Goal: Find specific page/section: Find specific page/section

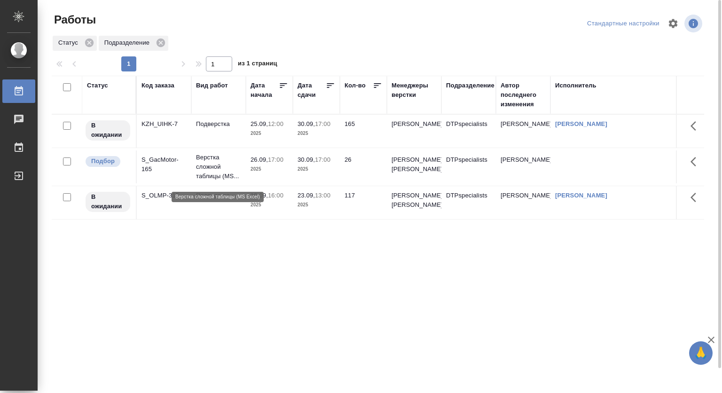
click at [209, 162] on p "Верстка сложной таблицы (MS..." at bounding box center [218, 167] width 45 height 28
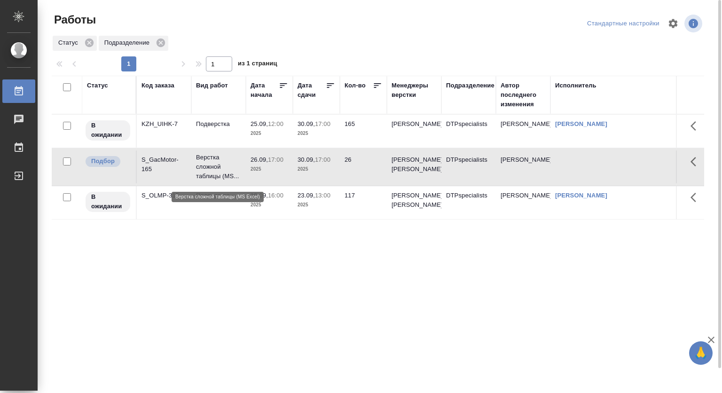
click at [209, 162] on p "Верстка сложной таблицы (MS..." at bounding box center [218, 167] width 45 height 28
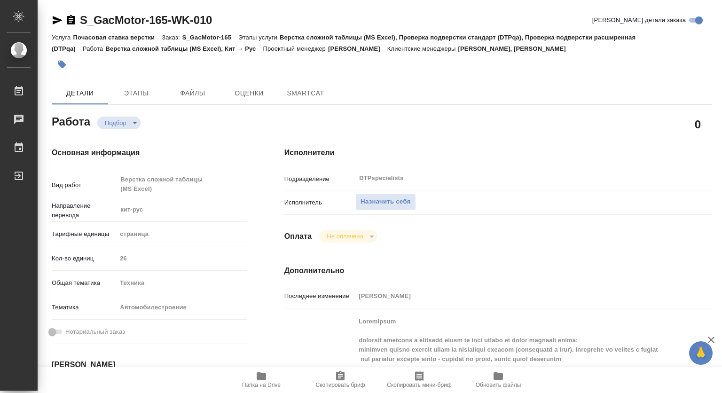
type textarea "x"
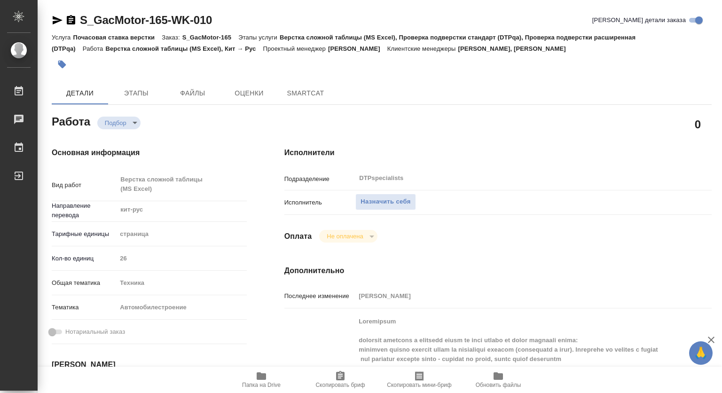
type textarea "x"
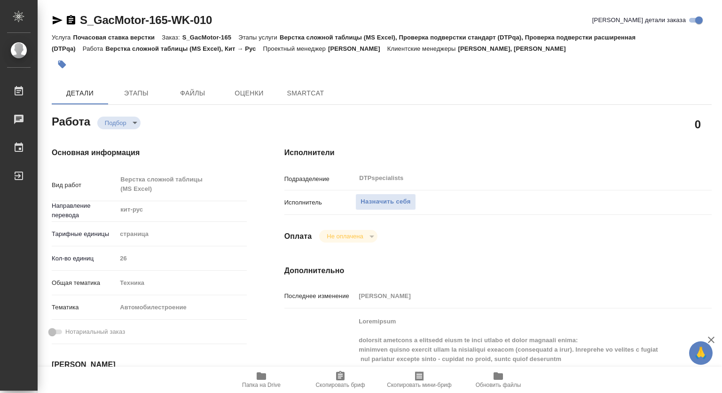
type textarea "x"
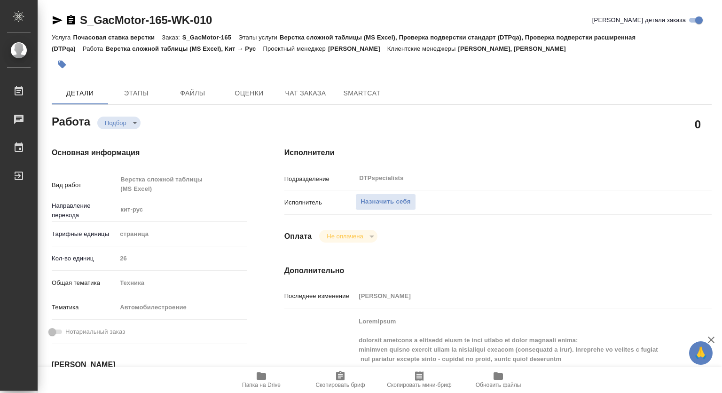
type textarea "x"
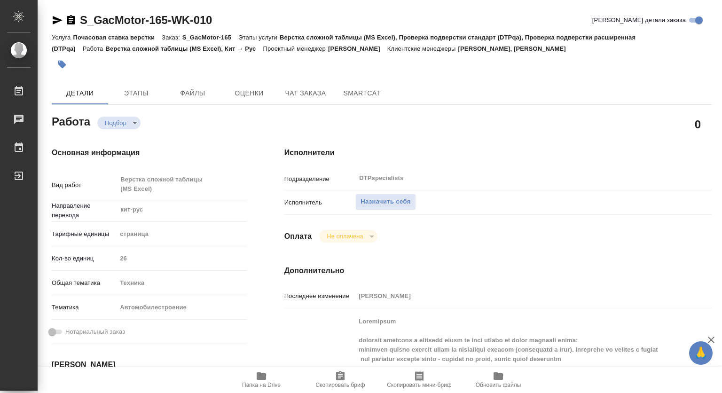
type textarea "x"
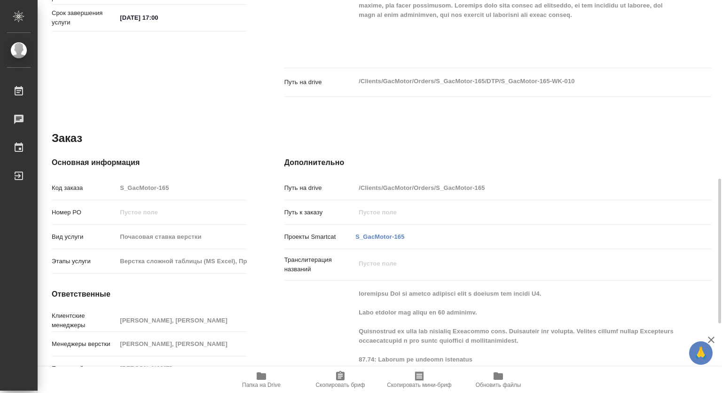
scroll to position [344, 0]
